Goal: Task Accomplishment & Management: Manage account settings

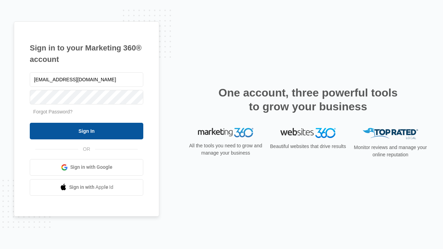
click at [87, 131] on input "Sign In" at bounding box center [87, 131] width 114 height 17
